Goal: Information Seeking & Learning: Learn about a topic

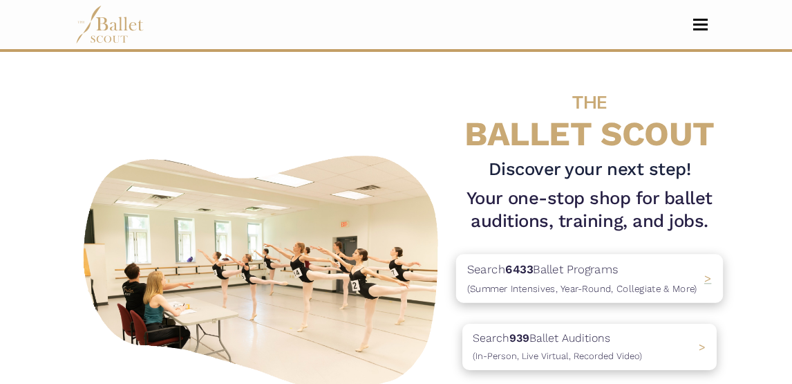
click at [537, 287] on span "(Summer Intensives, Year-Round, Collegiate & More)" at bounding box center [582, 287] width 230 height 11
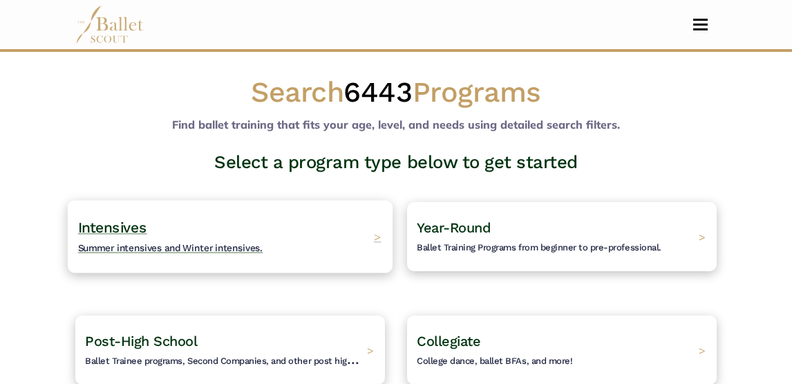
click at [278, 233] on div "Intensives Summer intensives and Winter intensives. >" at bounding box center [230, 236] width 325 height 73
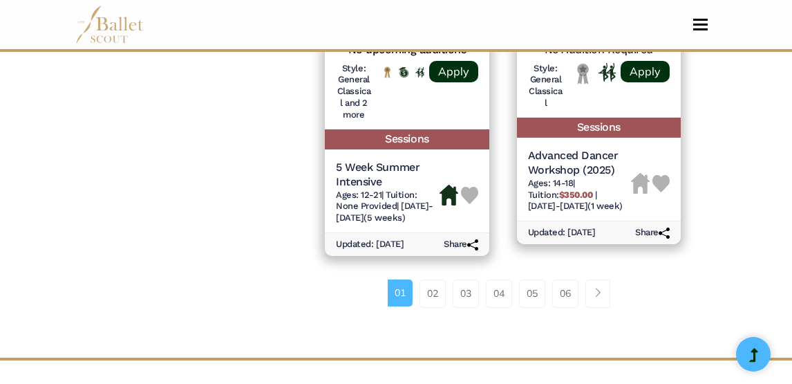
scroll to position [2272, 0]
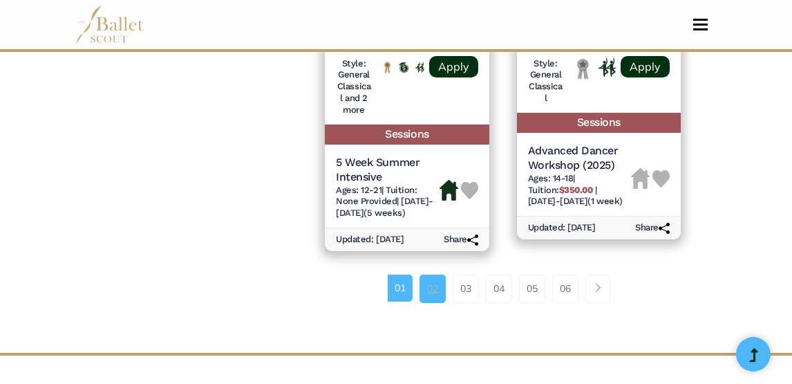
click at [439, 296] on link "02" at bounding box center [433, 288] width 26 height 28
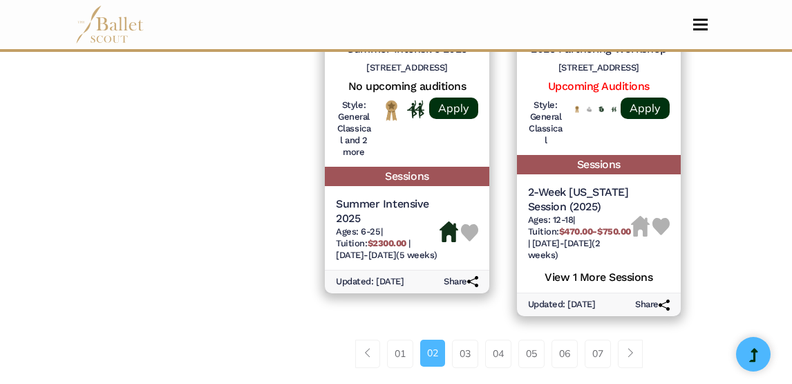
scroll to position [2299, 0]
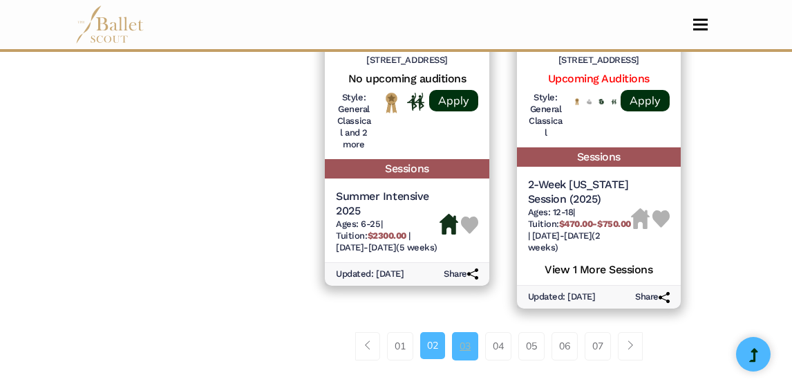
click at [467, 339] on link "03" at bounding box center [465, 346] width 26 height 28
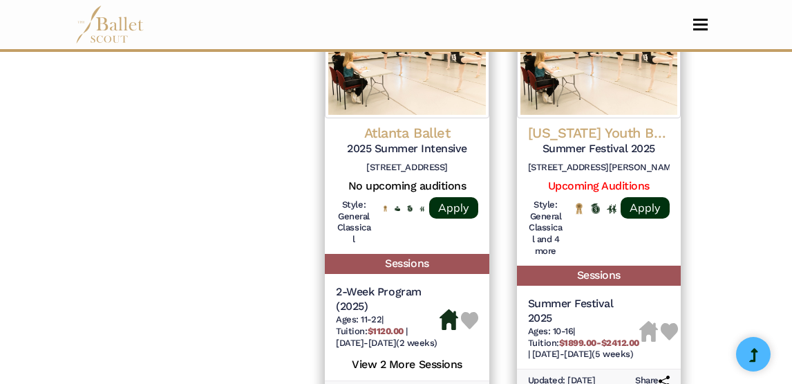
scroll to position [2125, 0]
